Goal: Information Seeking & Learning: Learn about a topic

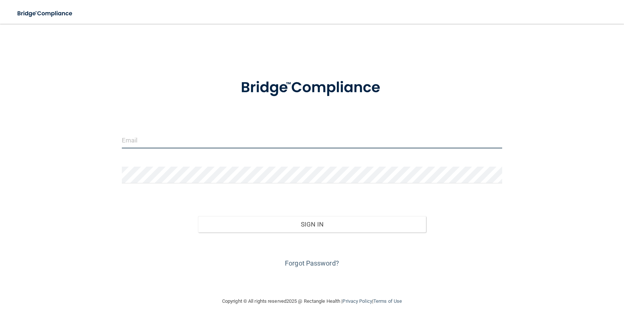
click at [195, 139] on input "email" at bounding box center [312, 139] width 380 height 17
type input "[PERSON_NAME][EMAIL_ADDRESS][DOMAIN_NAME]"
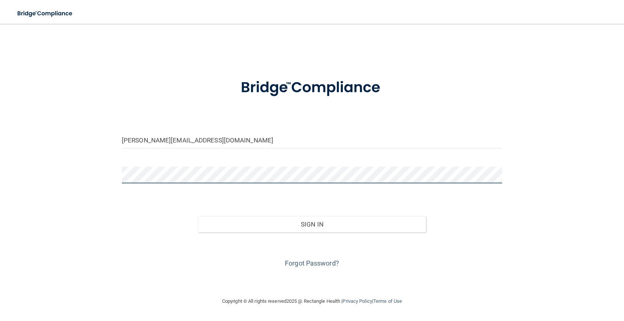
click at [198, 216] on button "Sign In" at bounding box center [312, 224] width 228 height 16
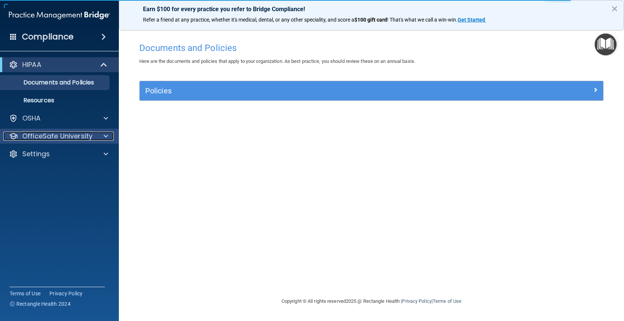
click at [81, 132] on p "OfficeSafe University" at bounding box center [57, 135] width 70 height 9
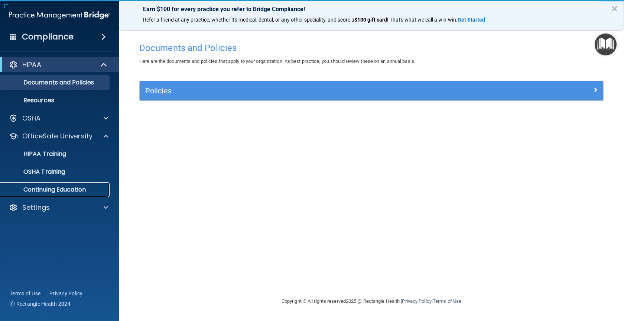
click at [47, 186] on p "Continuing Education" at bounding box center [55, 189] width 101 height 7
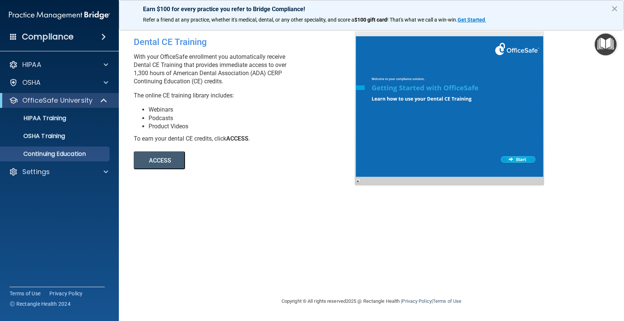
click at [157, 157] on button "ACCESS" at bounding box center [159, 160] width 51 height 18
